Goal: Task Accomplishment & Management: Complete application form

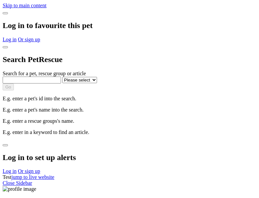
select select
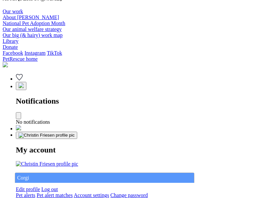
type input "Corgi"
select select "844268919"
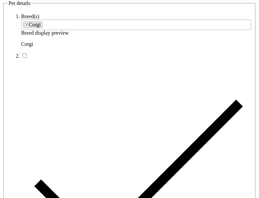
type input "Summerlin North22, Western Australia, 2602"
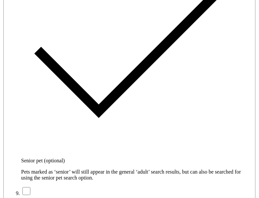
type input "14FEO934M45O193"
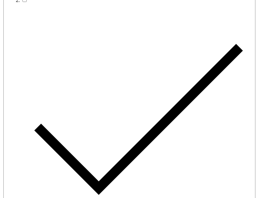
radio input "true"
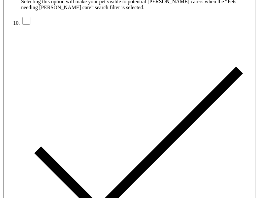
type input "Please wait..."
